Goal: Information Seeking & Learning: Learn about a topic

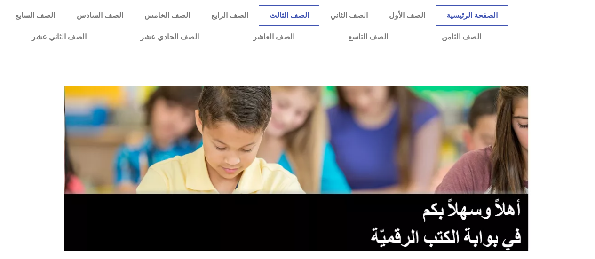
click at [309, 17] on link "الصف الثالث" at bounding box center [288, 16] width 61 height 22
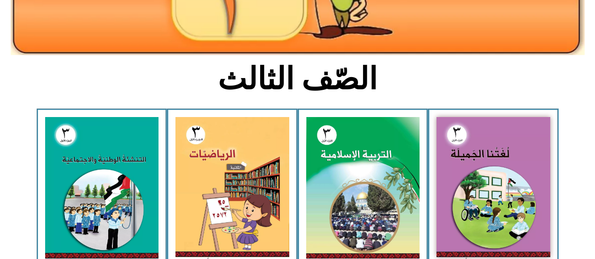
scroll to position [183, 0]
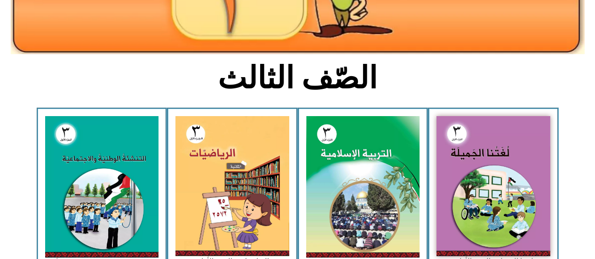
click at [246, 166] on img at bounding box center [232, 186] width 114 height 140
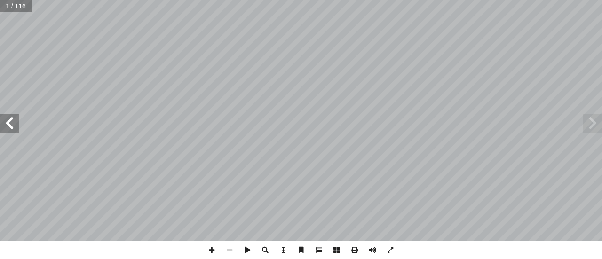
click at [12, 126] on span at bounding box center [9, 123] width 19 height 19
click at [10, 123] on span at bounding box center [9, 123] width 19 height 19
click at [12, 123] on span at bounding box center [9, 123] width 19 height 19
click at [7, 128] on span at bounding box center [9, 123] width 19 height 19
click at [8, 121] on span at bounding box center [9, 123] width 19 height 19
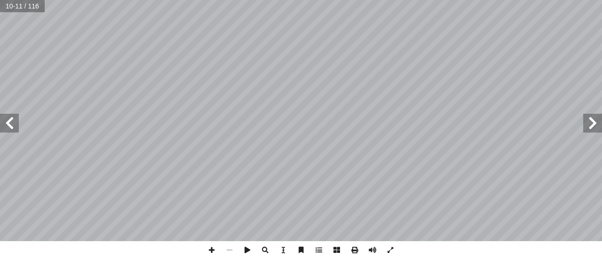
click at [10, 126] on span at bounding box center [9, 123] width 19 height 19
click at [9, 125] on span at bounding box center [9, 123] width 19 height 19
